Goal: Use online tool/utility: Utilize a website feature to perform a specific function

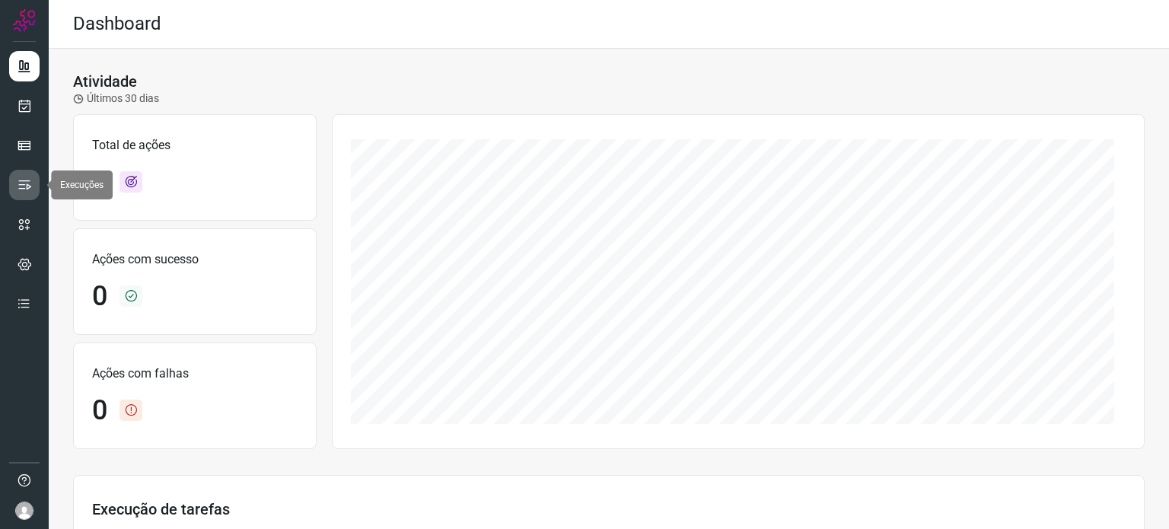
click at [24, 191] on icon at bounding box center [24, 184] width 15 height 15
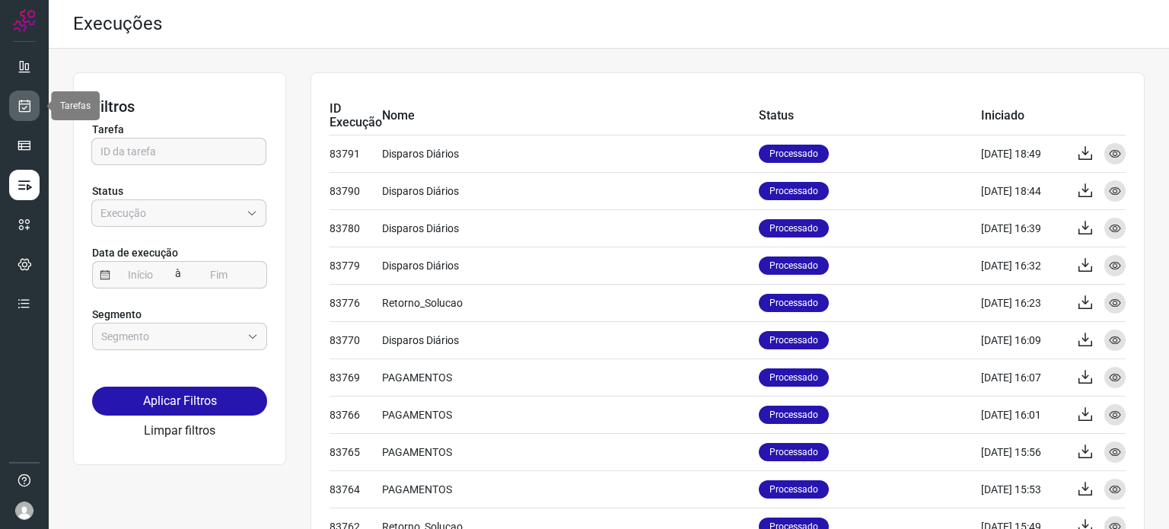
click at [29, 106] on icon at bounding box center [25, 105] width 16 height 15
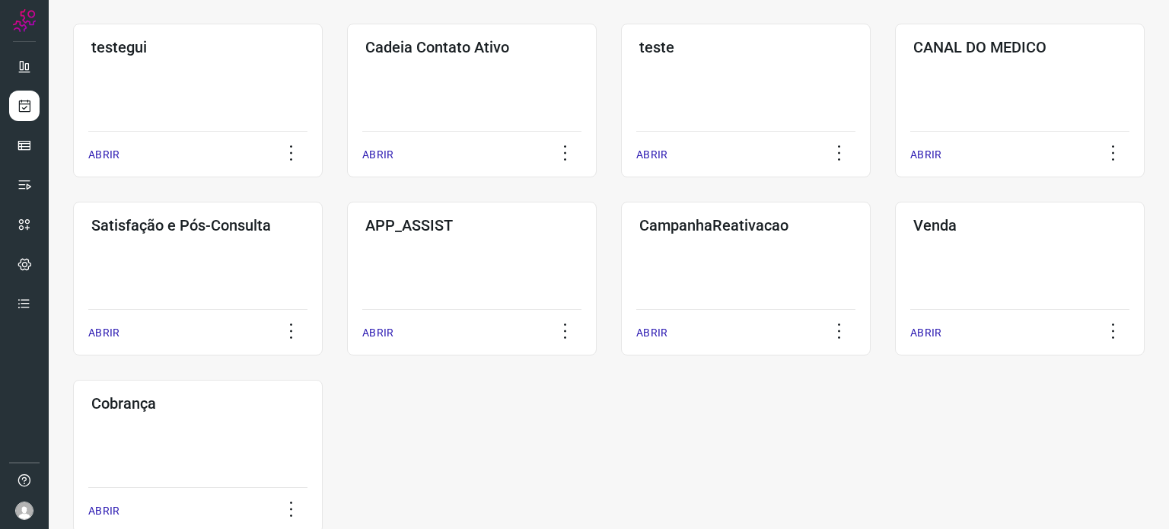
scroll to position [457, 0]
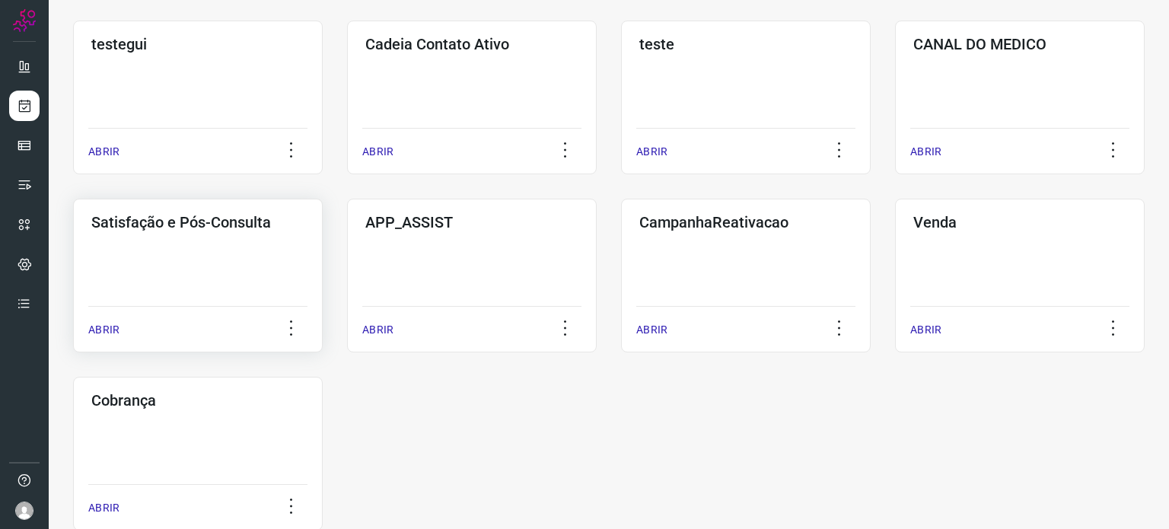
click at [207, 273] on div "Satisfação e Pós-Consulta ABRIR" at bounding box center [198, 276] width 250 height 154
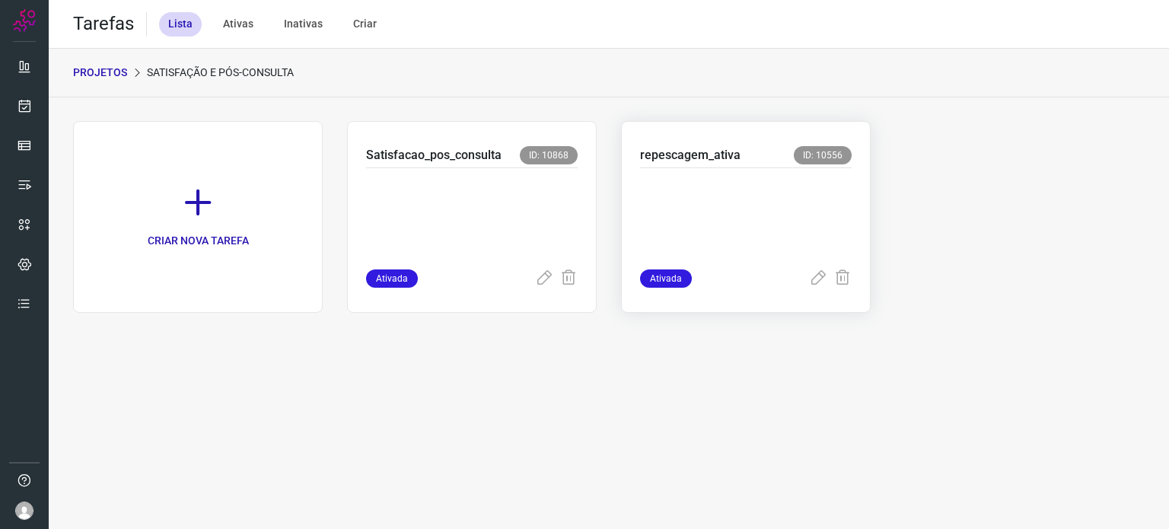
click at [724, 223] on p at bounding box center [746, 215] width 212 height 76
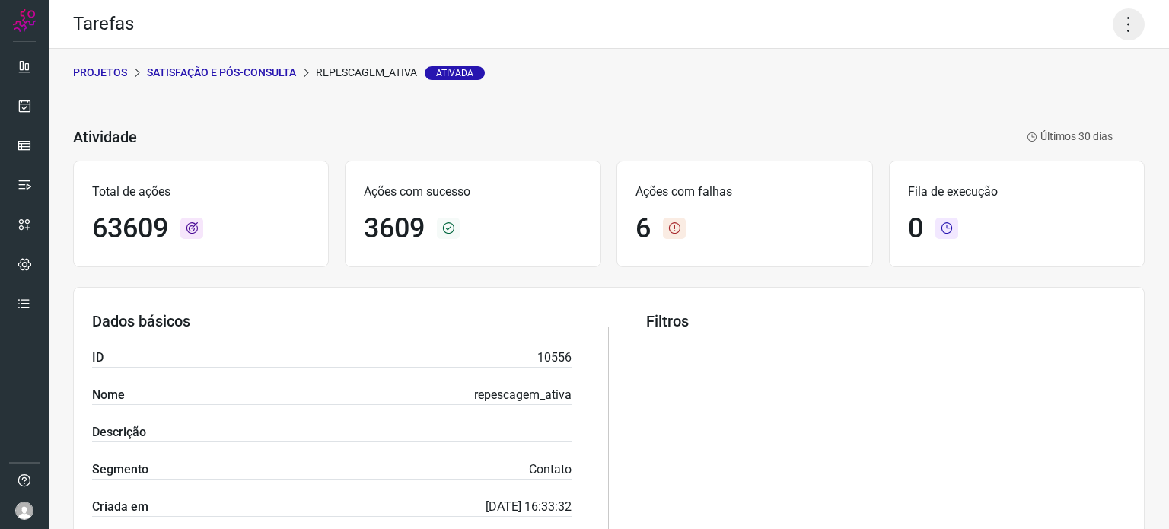
click at [1119, 30] on icon at bounding box center [1128, 24] width 32 height 32
click at [1045, 96] on li "Executar" at bounding box center [1063, 100] width 138 height 24
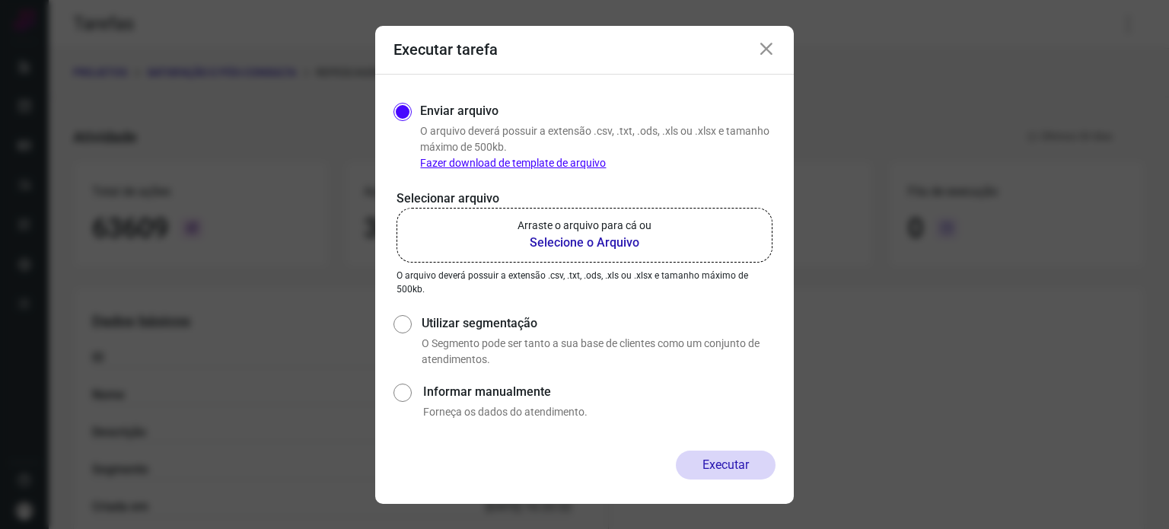
click at [663, 212] on label "Arraste o arquivo para cá ou Selecione o Arquivo" at bounding box center [584, 235] width 376 height 55
click at [0, 0] on input "Arraste o arquivo para cá ou Selecione o Arquivo" at bounding box center [0, 0] width 0 height 0
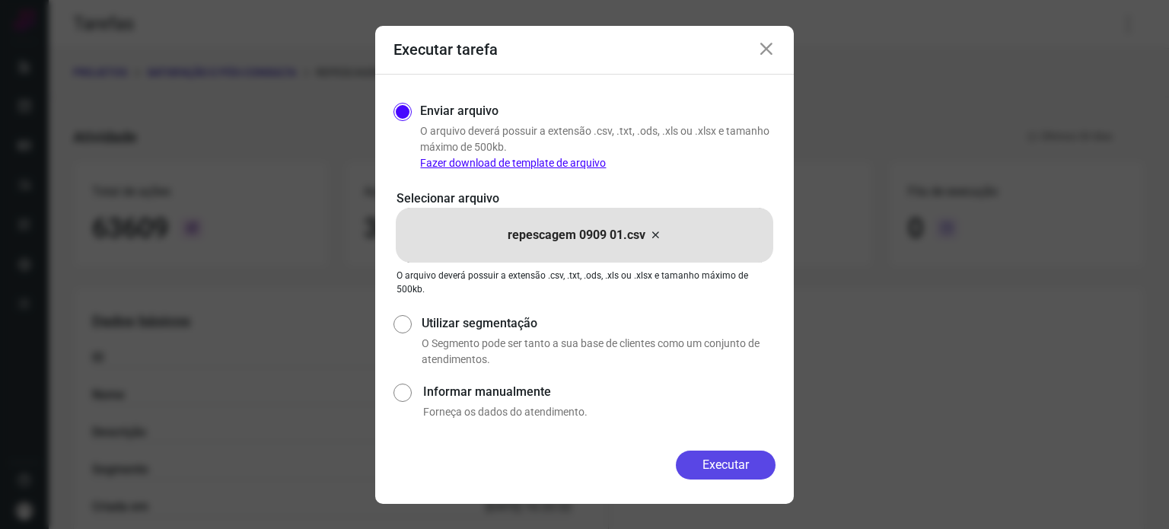
click at [721, 472] on button "Executar" at bounding box center [726, 464] width 100 height 29
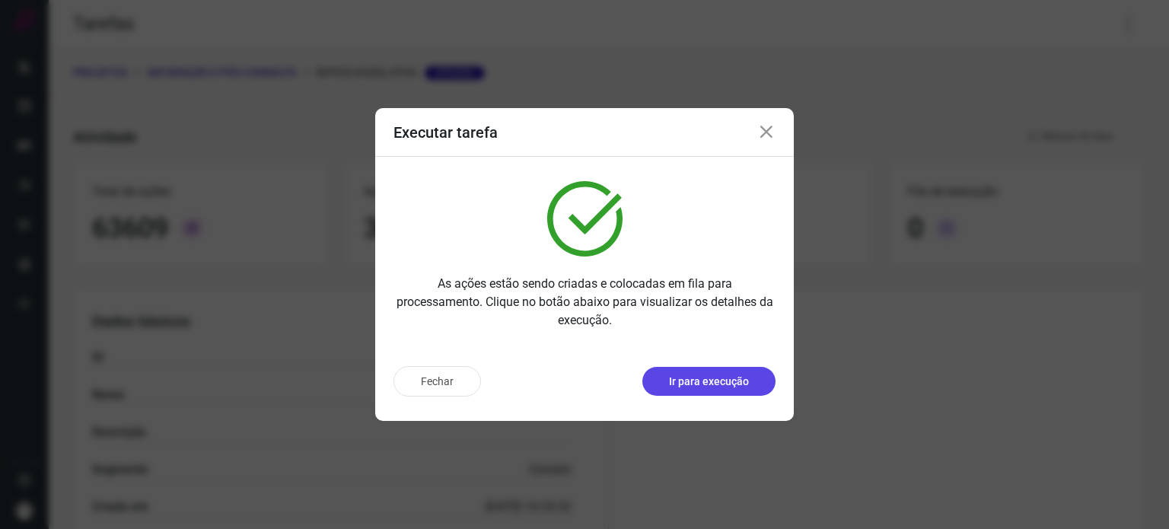
click at [719, 390] on button "Ir para execução" at bounding box center [708, 381] width 133 height 29
